Goal: Information Seeking & Learning: Learn about a topic

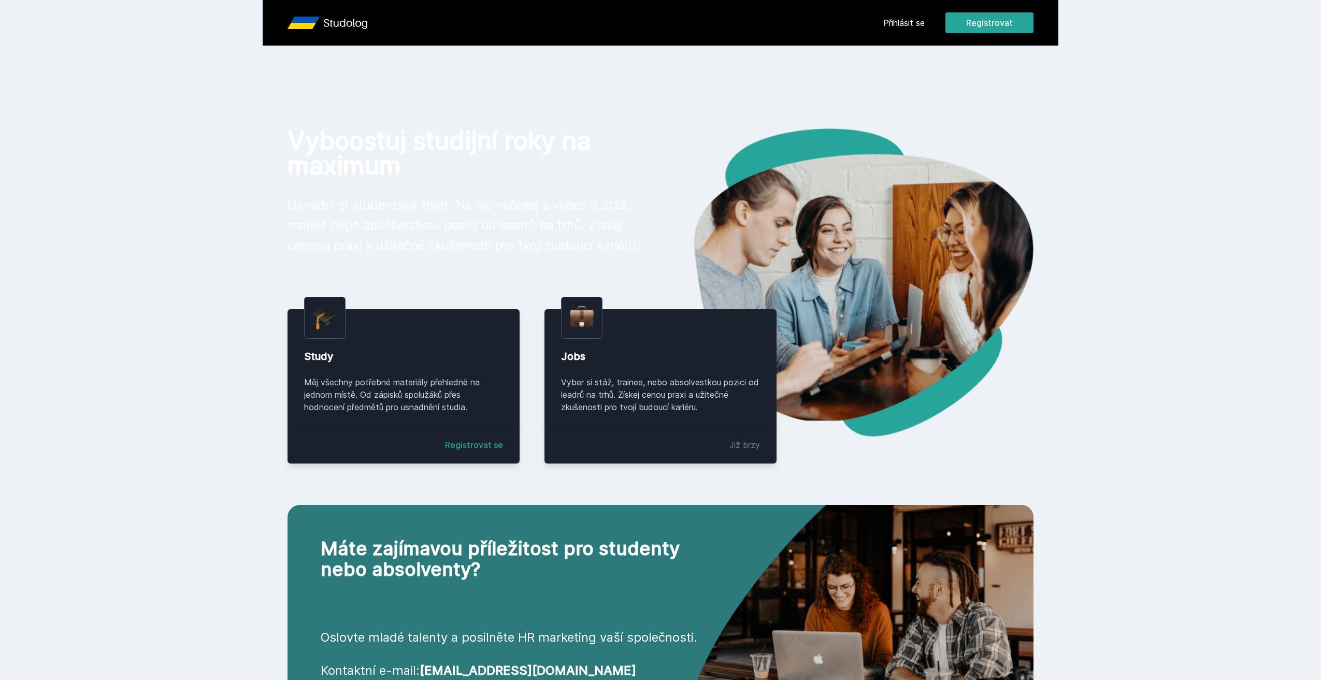
click at [915, 23] on link "Přihlásit se" at bounding box center [903, 23] width 41 height 12
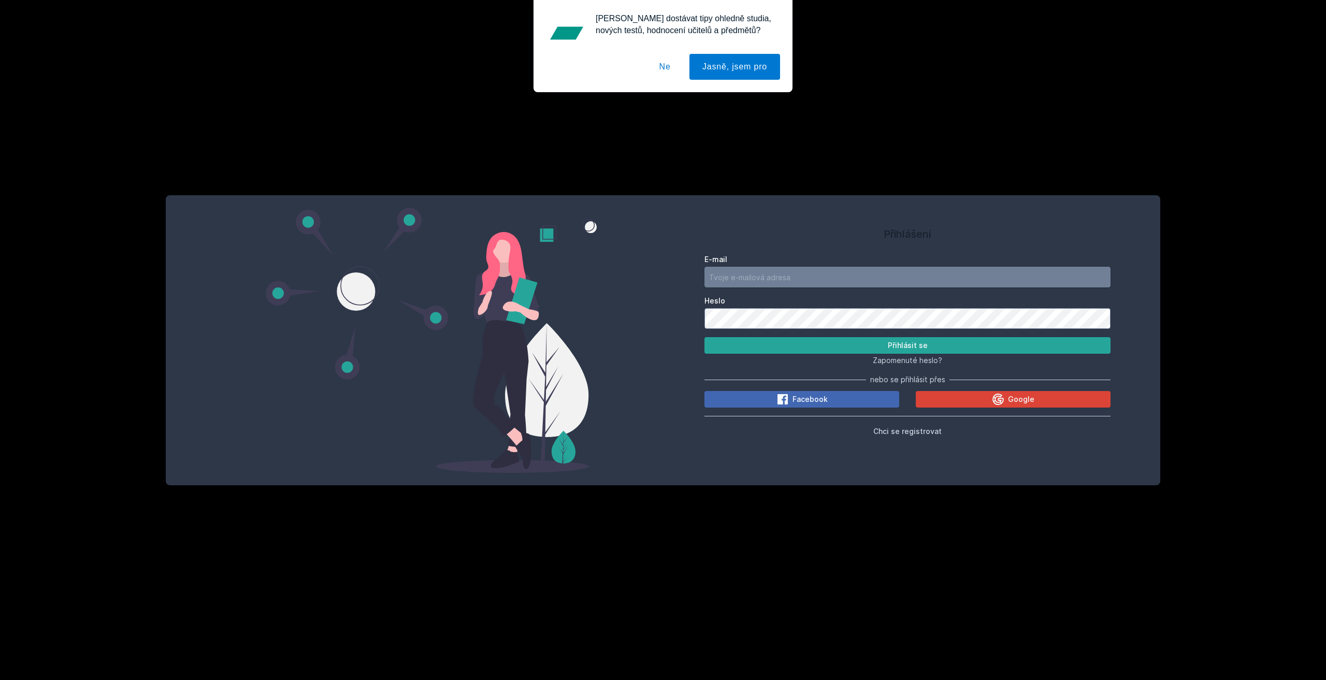
type input "[EMAIL_ADDRESS][DOMAIN_NAME]"
click at [947, 349] on button "Přihlásit se" at bounding box center [908, 345] width 406 height 17
drag, startPoint x: 660, startPoint y: 68, endPoint x: 666, endPoint y: 69, distance: 5.7
click at [665, 68] on button "Ne" at bounding box center [665, 67] width 37 height 26
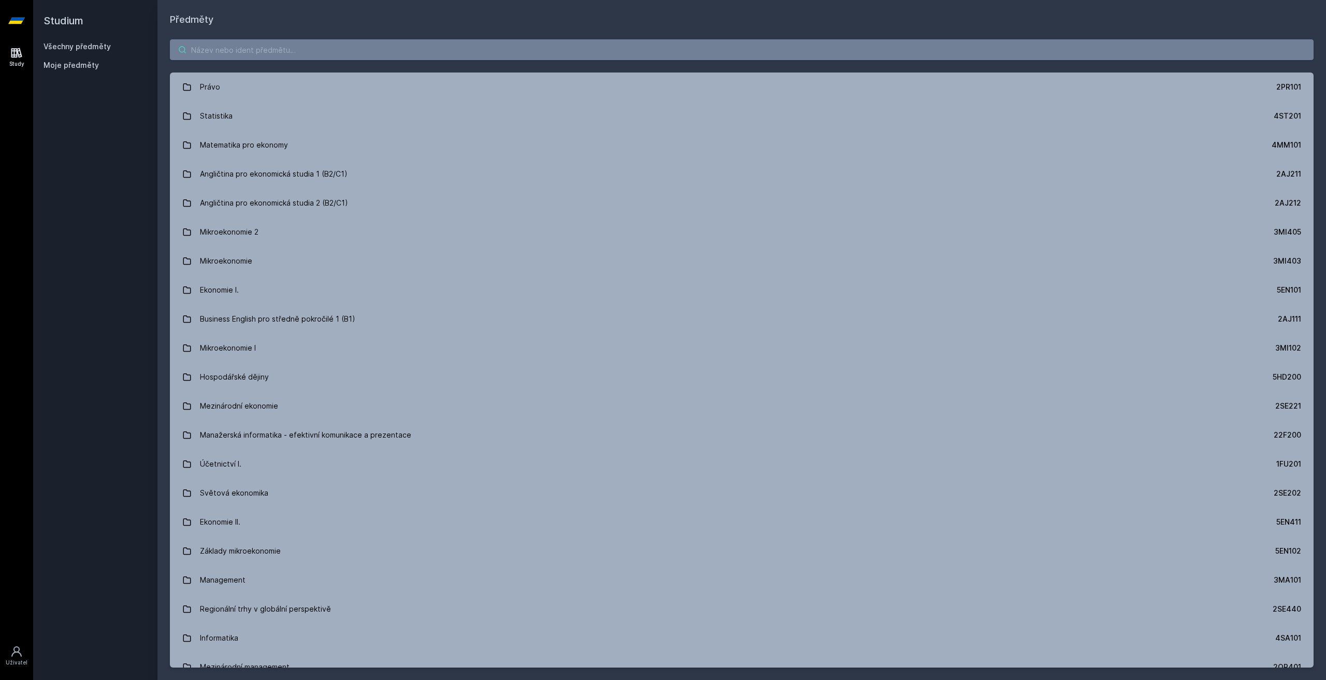
click at [323, 43] on input "search" at bounding box center [742, 49] width 1144 height 21
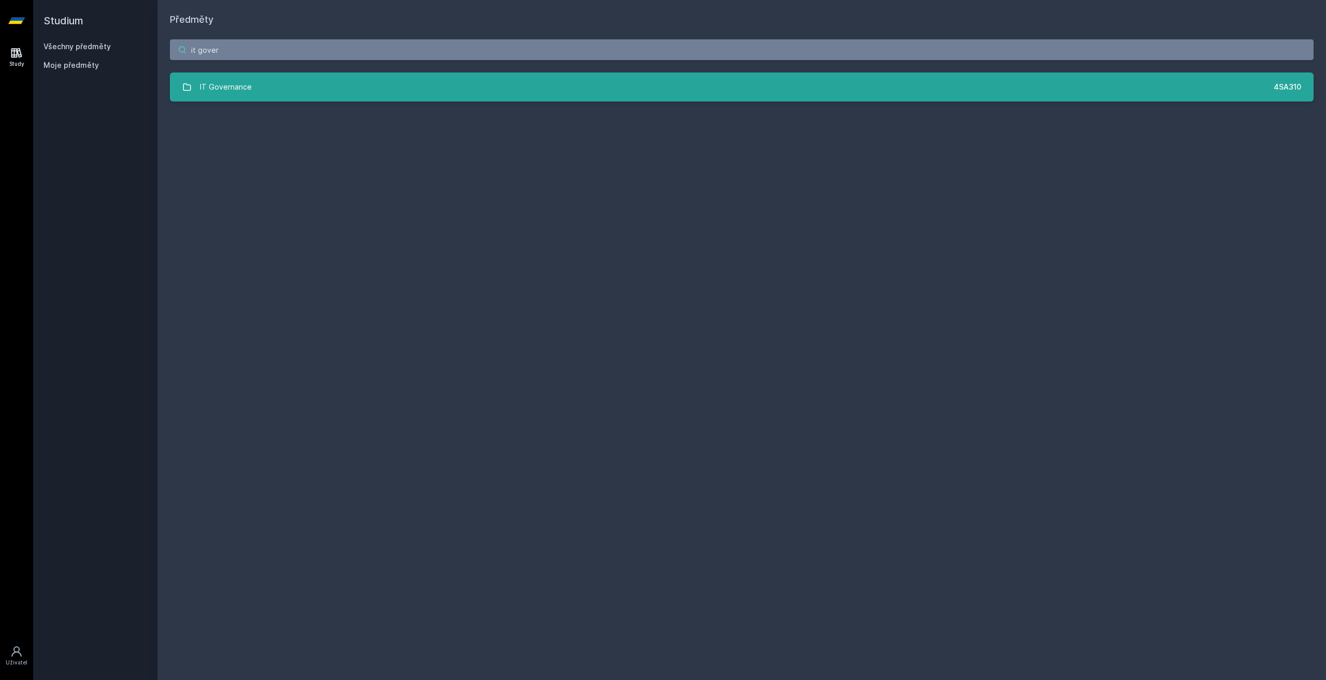
type input "it gover"
click at [309, 84] on link "IT Governance 4SA310" at bounding box center [742, 87] width 1144 height 29
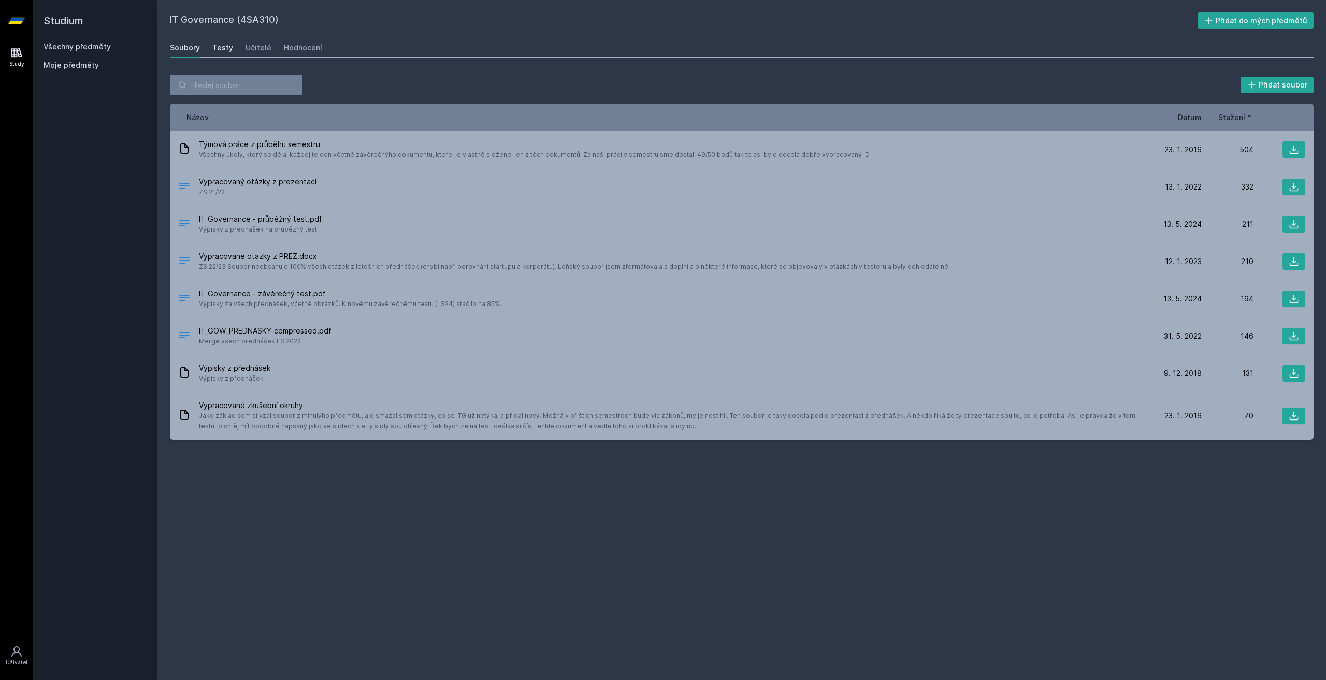
click at [222, 49] on div "Testy" at bounding box center [222, 47] width 21 height 10
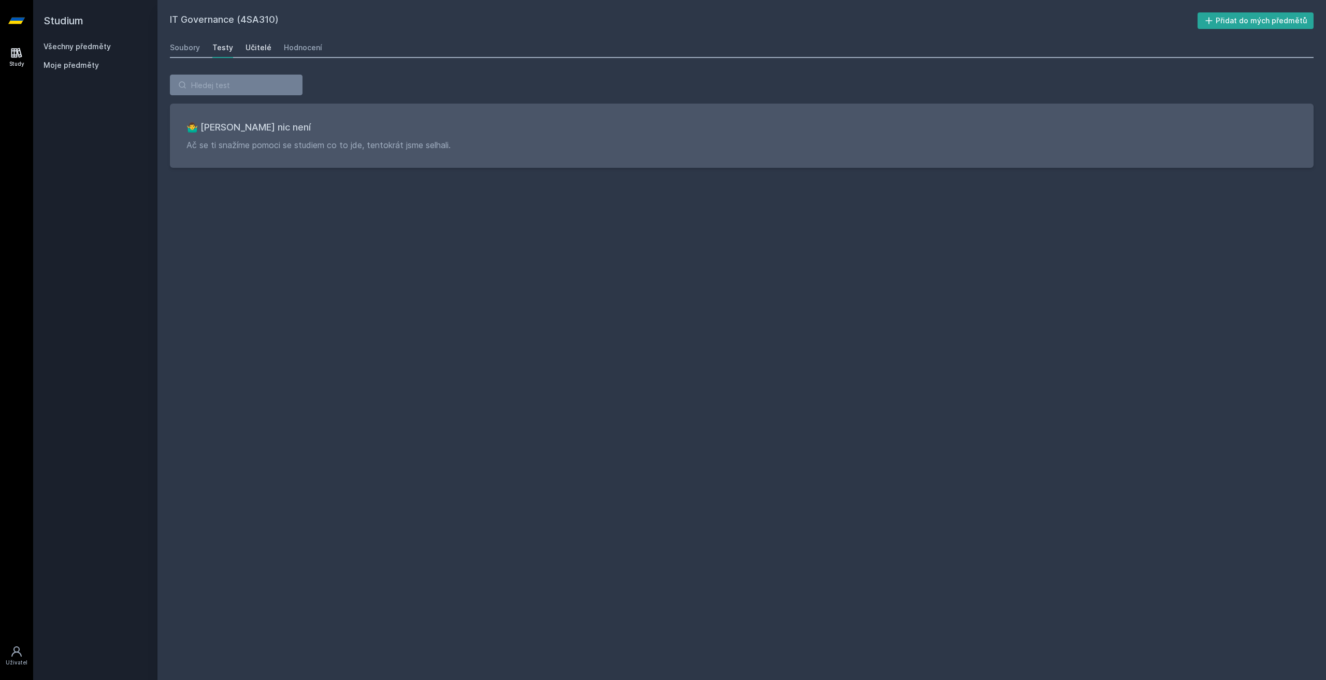
click at [254, 42] on div "Učitelé" at bounding box center [259, 47] width 26 height 10
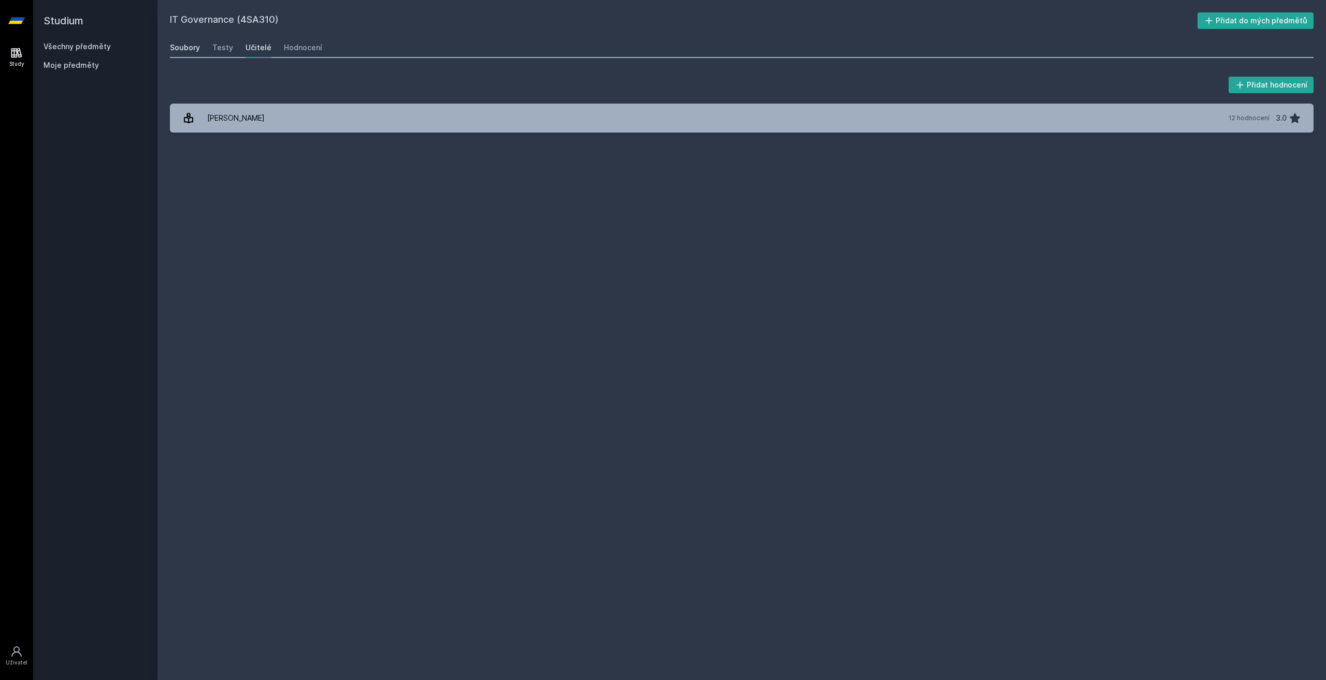
click at [188, 47] on div "Soubory" at bounding box center [185, 47] width 30 height 10
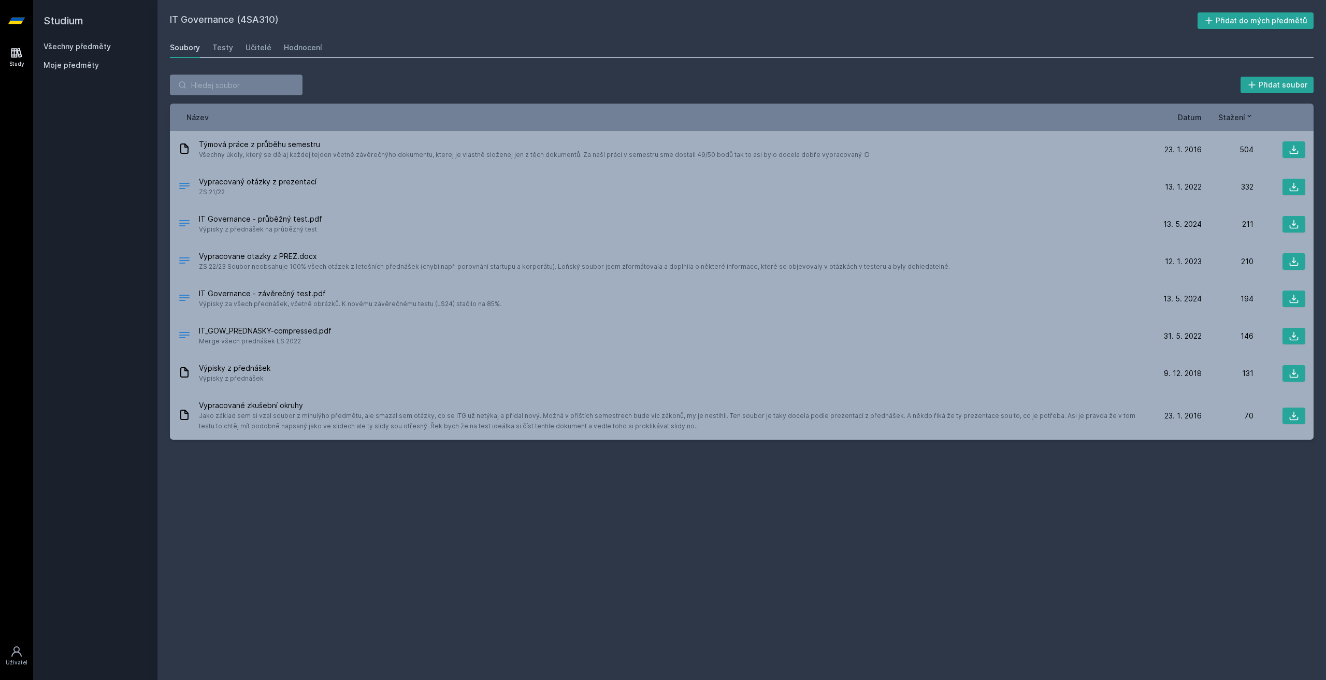
drag, startPoint x: 876, startPoint y: 618, endPoint x: 750, endPoint y: 599, distance: 127.2
click at [750, 599] on div "IT Governance (4SA310) Přidat do mých předmětů [GEOGRAPHIC_DATA] Testy Učitelé …" at bounding box center [742, 339] width 1144 height 655
